Goal: Navigation & Orientation: Find specific page/section

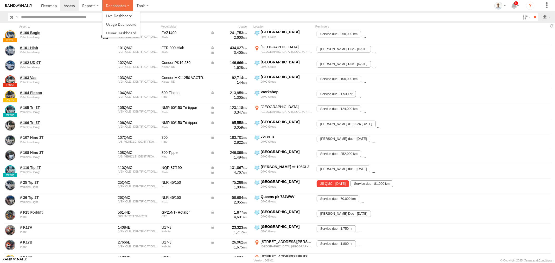
click at [118, 3] on label "Dashboards" at bounding box center [117, 5] width 31 height 11
click at [124, 11] on ul at bounding box center [121, 24] width 38 height 26
click at [124, 13] on span at bounding box center [119, 15] width 26 height 5
